Goal: Task Accomplishment & Management: Complete application form

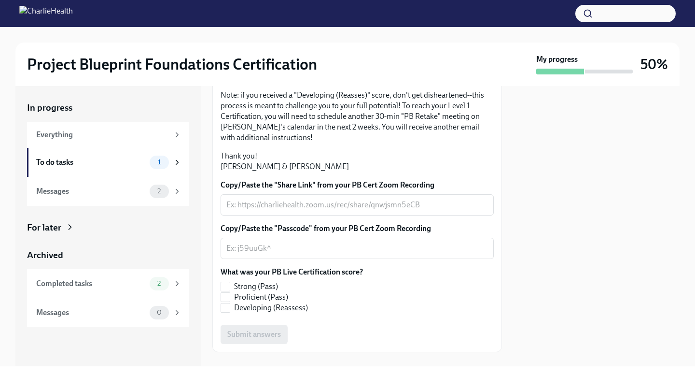
scroll to position [182, 0]
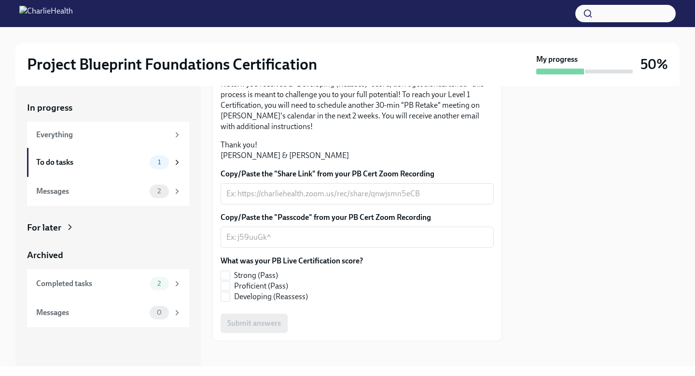
click at [360, 199] on textarea "Copy/Paste the "Share Link" from your PB Cert Zoom Recording" at bounding box center [357, 194] width 262 height 12
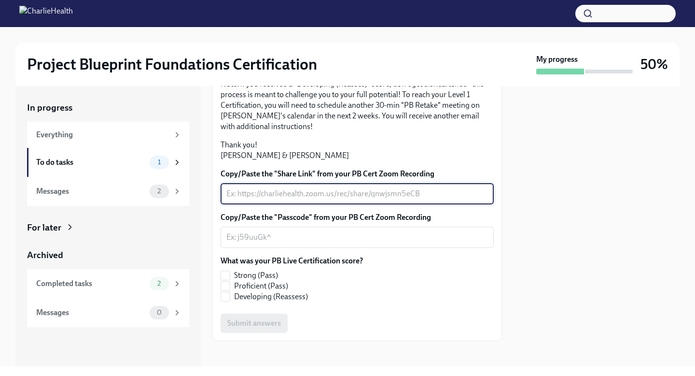
paste textarea "[URL][DOMAIN_NAME] Passcode: 47bEz#$l"
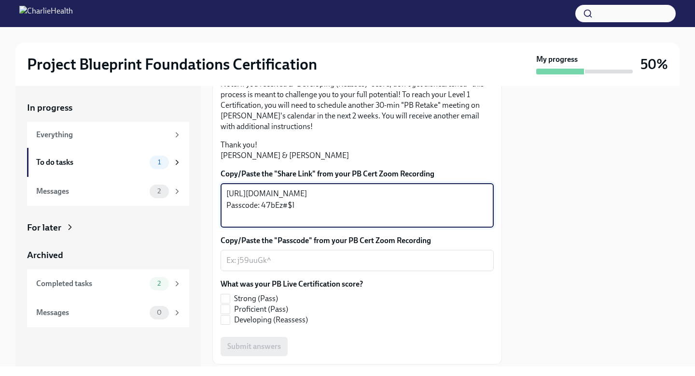
type textarea "[URL][DOMAIN_NAME] Passcode: 47bEz#$l"
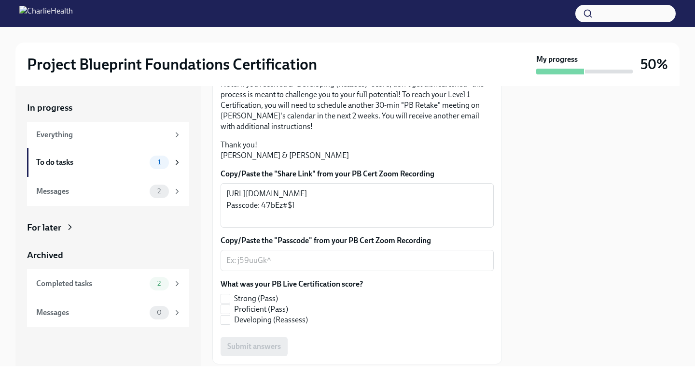
click at [608, 259] on div at bounding box center [597, 226] width 166 height 280
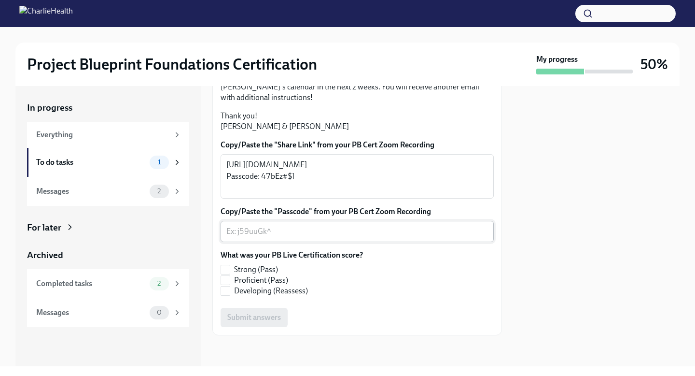
scroll to position [277, 0]
click at [392, 233] on textarea "Copy/Paste the "Passcode" from your PB Cert Zoom Recording" at bounding box center [357, 231] width 262 height 12
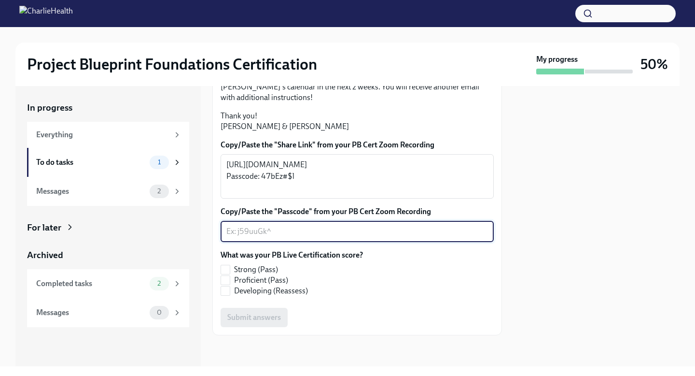
paste textarea "47bEz#$l"
type textarea "47bEz#$l"
click at [223, 269] on input "Strong (Pass)" at bounding box center [225, 269] width 9 height 9
checkbox input "true"
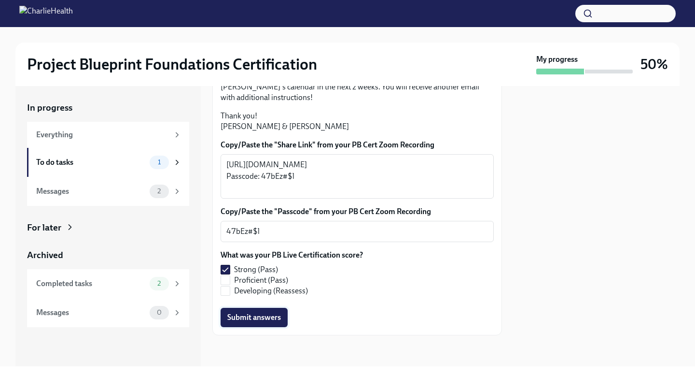
click at [260, 320] on span "Submit answers" at bounding box center [254, 317] width 54 height 10
click at [114, 191] on div "Messages" at bounding box center [91, 191] width 110 height 11
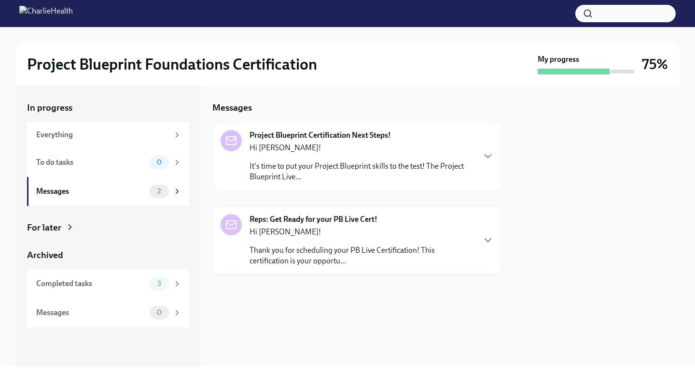
click at [388, 148] on p "Hi [PERSON_NAME]!" at bounding box center [362, 147] width 225 height 11
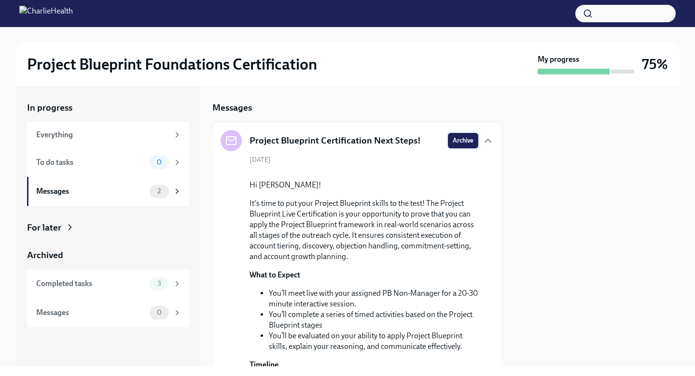
click at [460, 137] on span "Archive" at bounding box center [463, 141] width 21 height 10
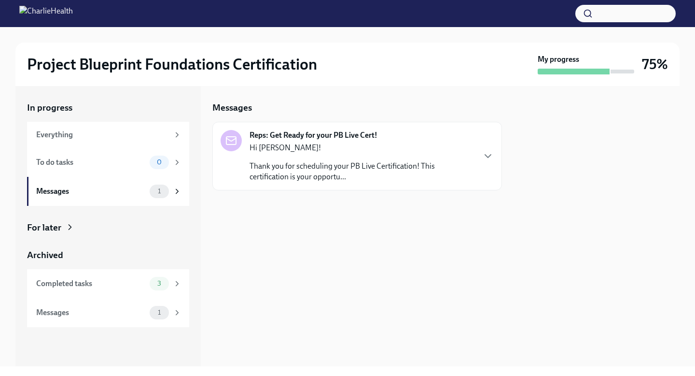
click at [438, 167] on p "Thank you for scheduling your PB Live Certification! This certification is your…" at bounding box center [362, 171] width 225 height 21
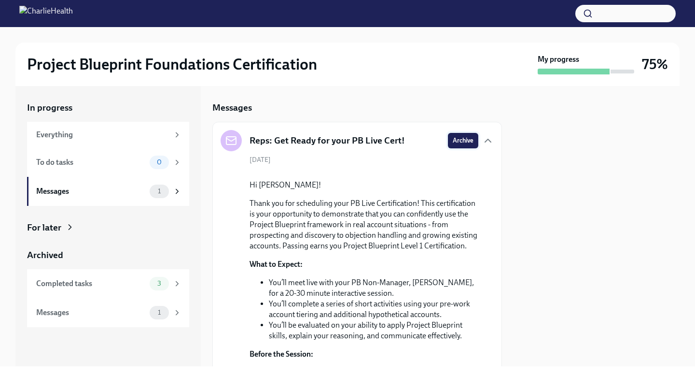
click at [459, 138] on span "Archive" at bounding box center [463, 141] width 21 height 10
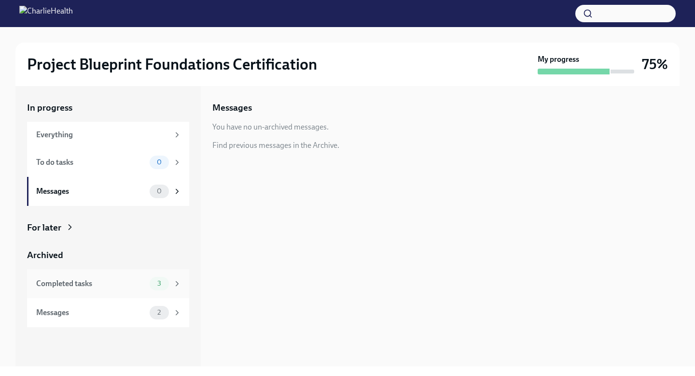
click at [145, 278] on div "Completed tasks" at bounding box center [91, 283] width 110 height 11
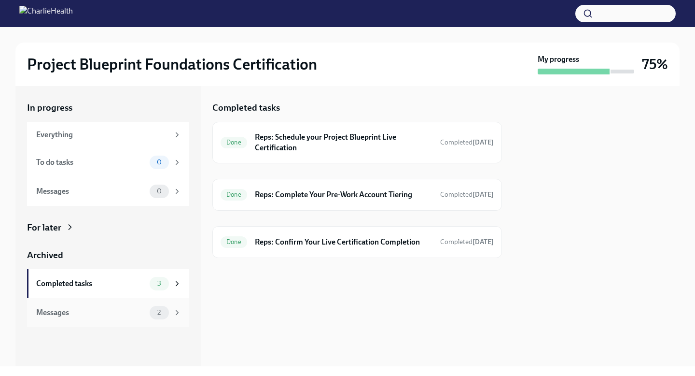
click at [84, 315] on div "Messages" at bounding box center [91, 312] width 110 height 11
